Goal: Information Seeking & Learning: Learn about a topic

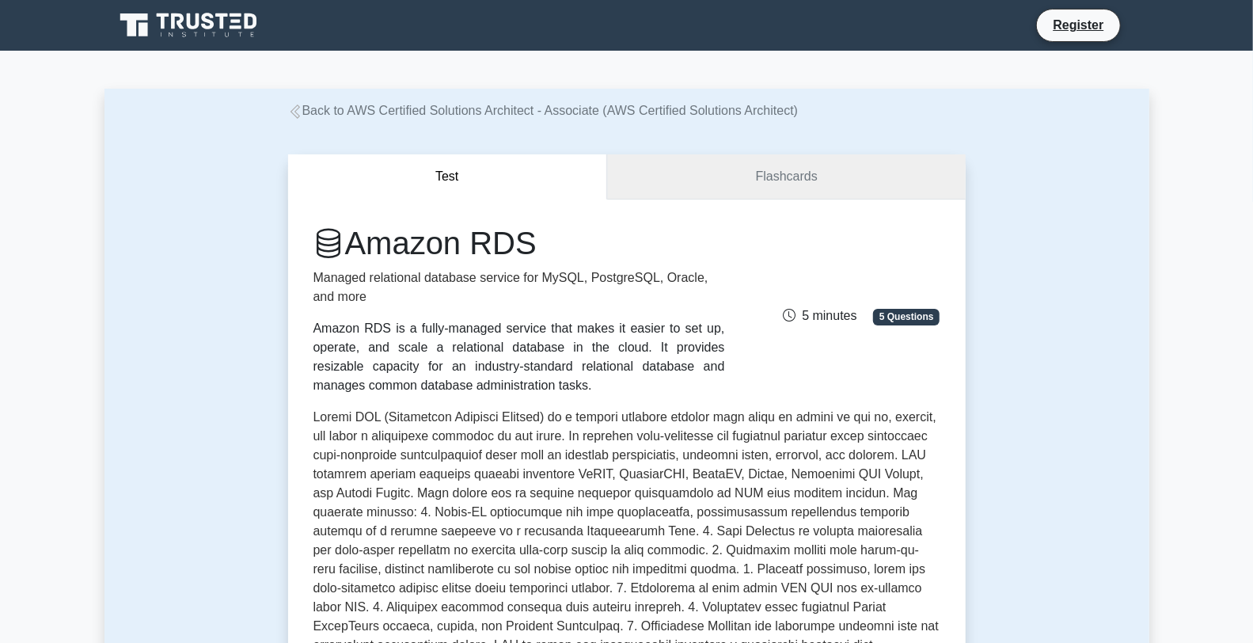
click at [682, 194] on link "Flashcards" at bounding box center [786, 176] width 358 height 45
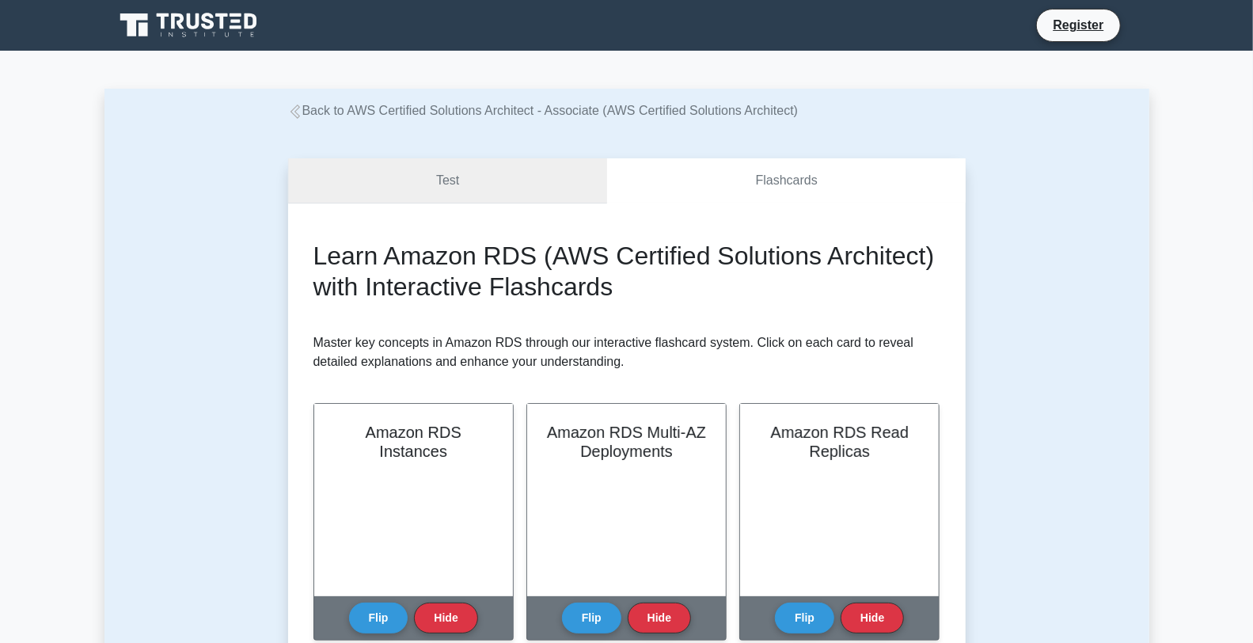
click at [537, 177] on link "Test" at bounding box center [448, 180] width 320 height 45
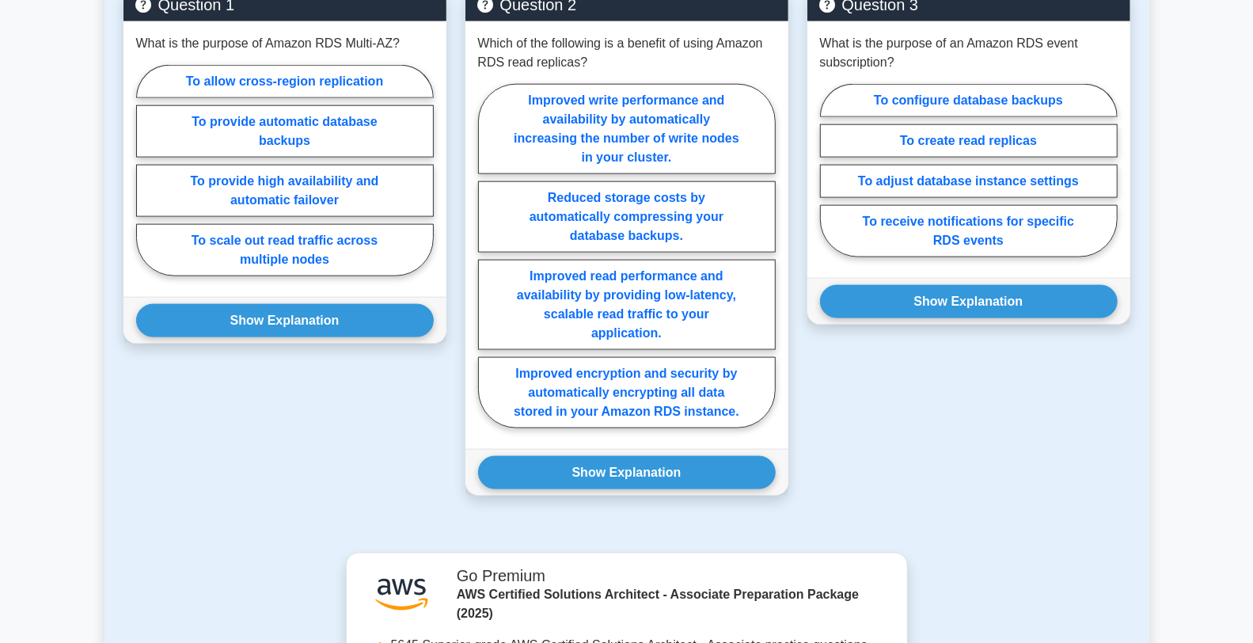
scroll to position [782, 0]
